Goal: Check status

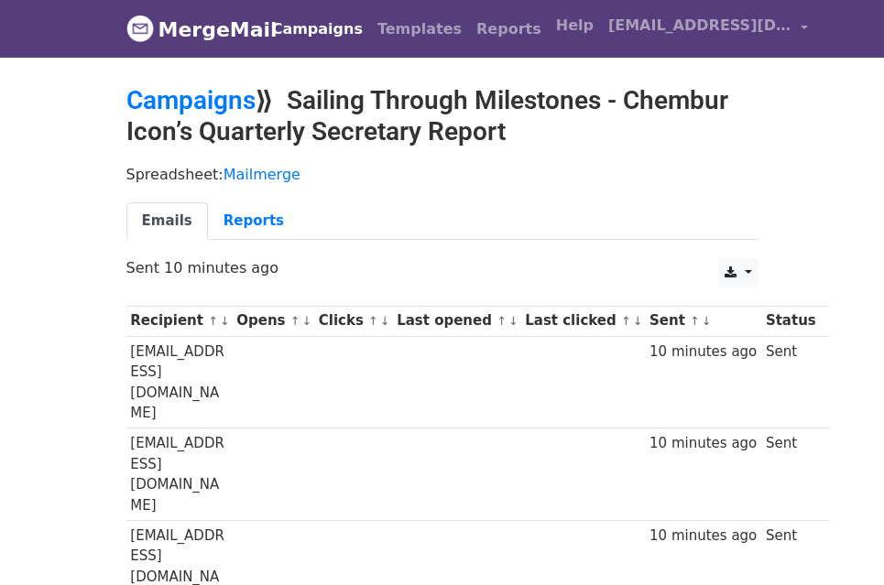
click at [694, 134] on h2 "Campaigns ⟫ Sailing Through Milestones - Chembur Icon’s Quarterly Secretary Rep…" at bounding box center [442, 115] width 632 height 61
click at [265, 212] on link "Reports" at bounding box center [254, 221] width 92 height 38
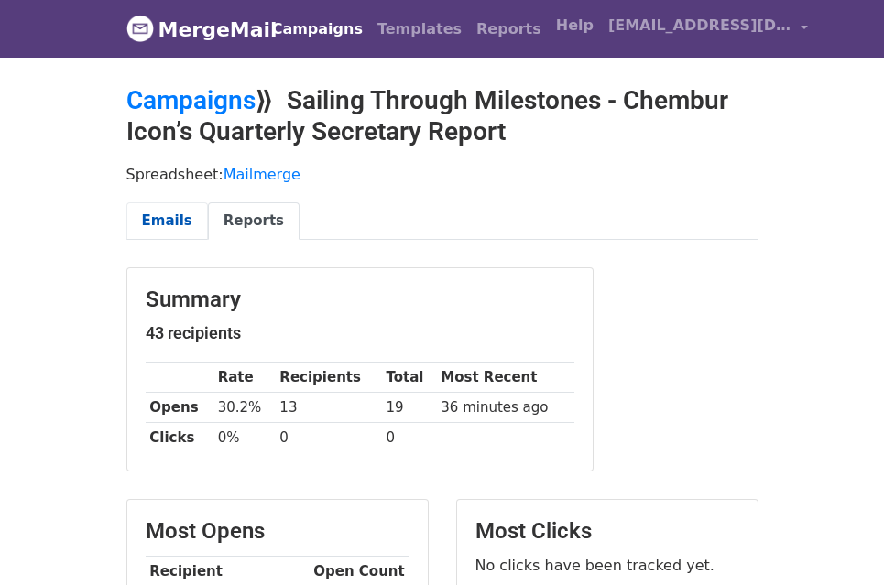
click at [188, 213] on link "Emails" at bounding box center [166, 221] width 81 height 38
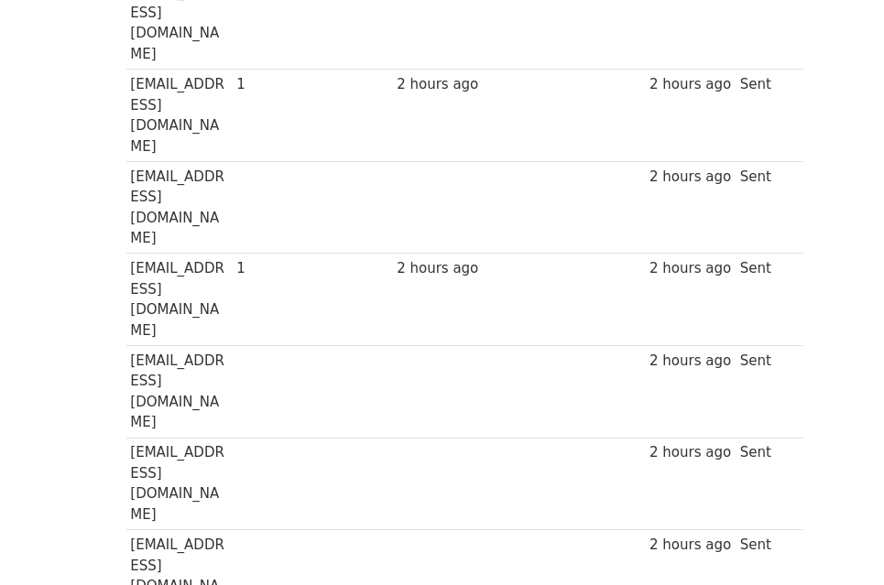
scroll to position [1619, 0]
